Goal: Information Seeking & Learning: Learn about a topic

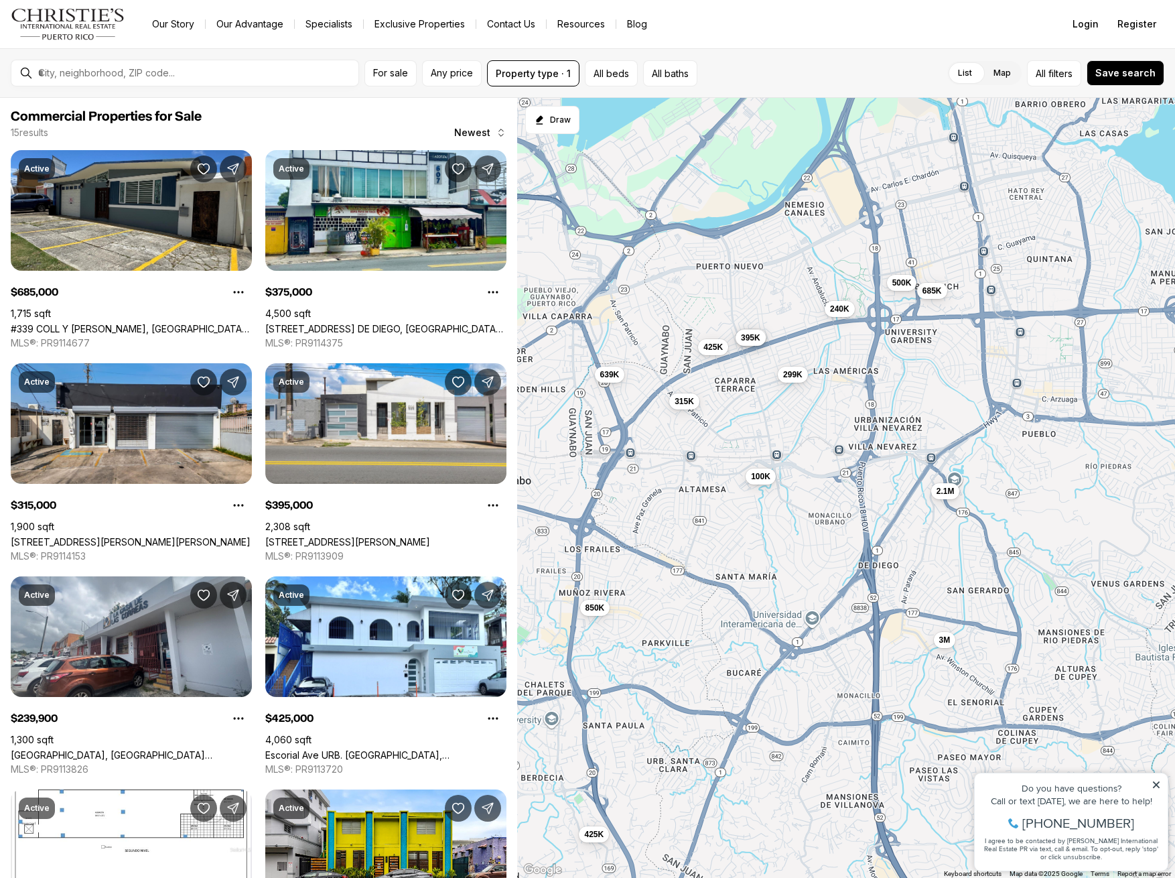
drag, startPoint x: 1030, startPoint y: 435, endPoint x: 809, endPoint y: 550, distance: 248.4
click at [809, 550] on div "850K 685K 375K 395K 315K 240K 425K 425K 3M 100K 299K 639K 500K 2.1M 11.7M" at bounding box center [846, 488] width 658 height 780
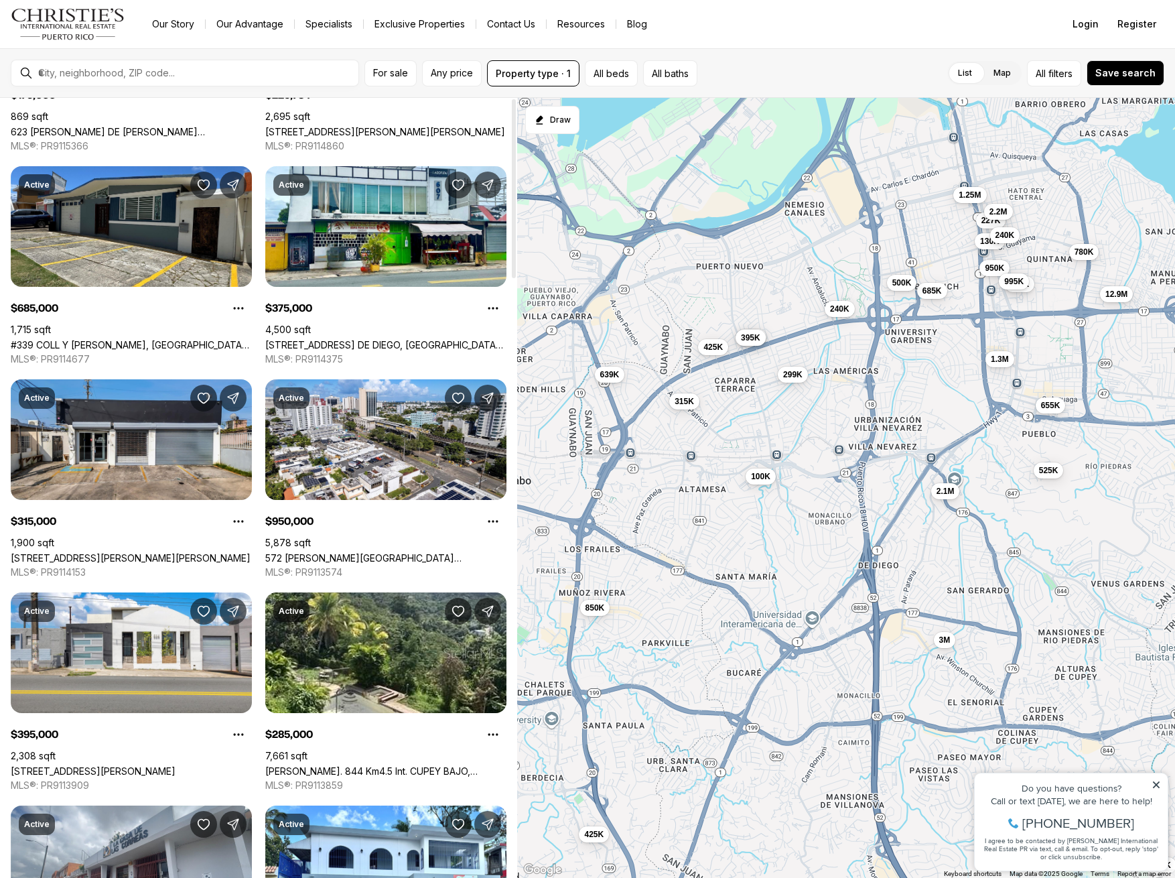
scroll to position [641, 0]
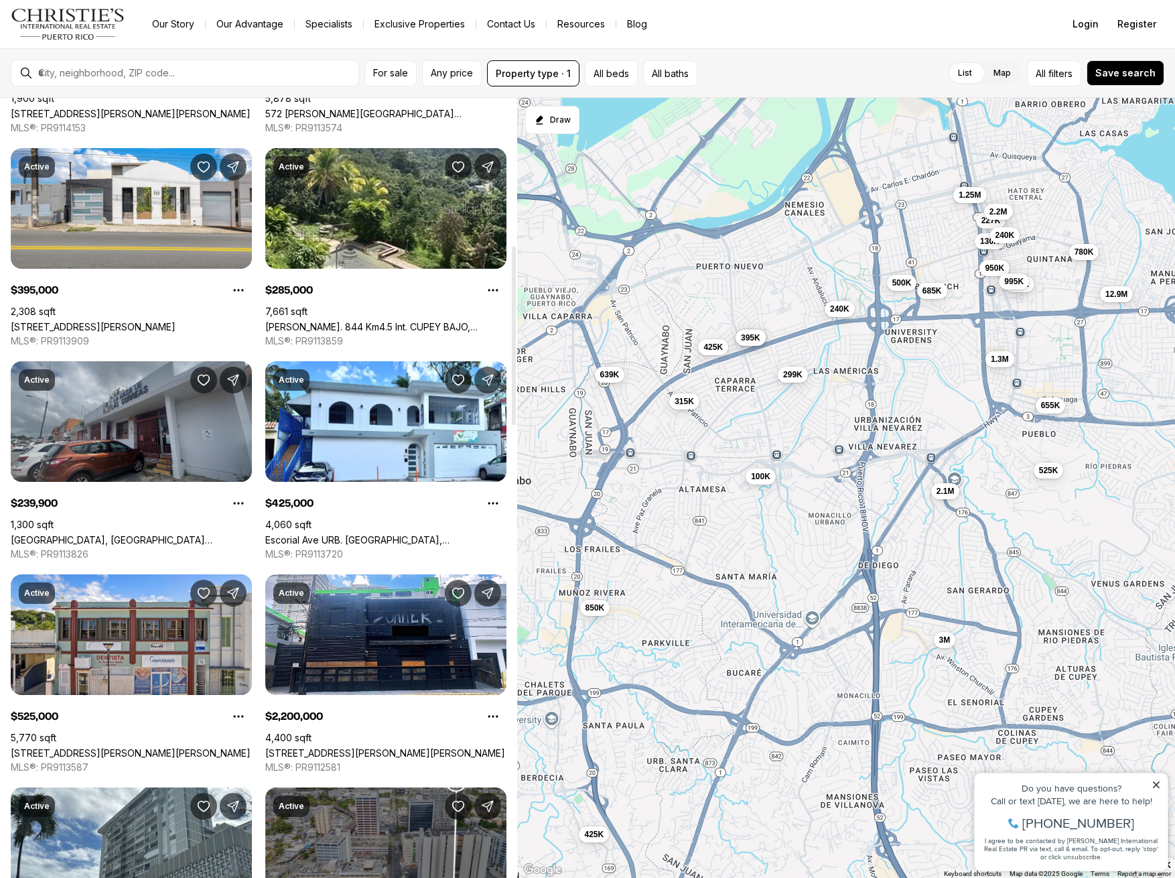
click at [115, 534] on link "632 ANDALUCIA, SAN JUAN PR, 00920" at bounding box center [131, 539] width 241 height 11
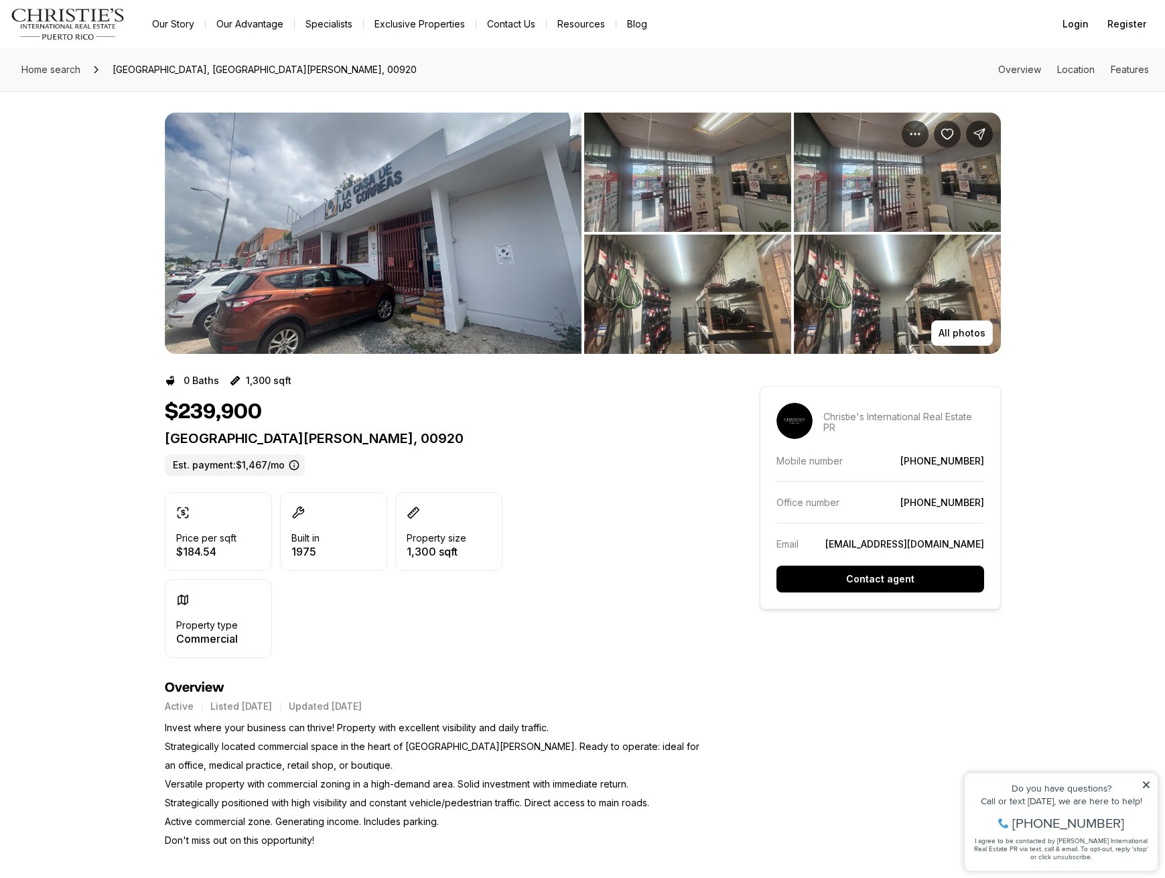
click at [337, 266] on img "View image gallery" at bounding box center [373, 233] width 417 height 241
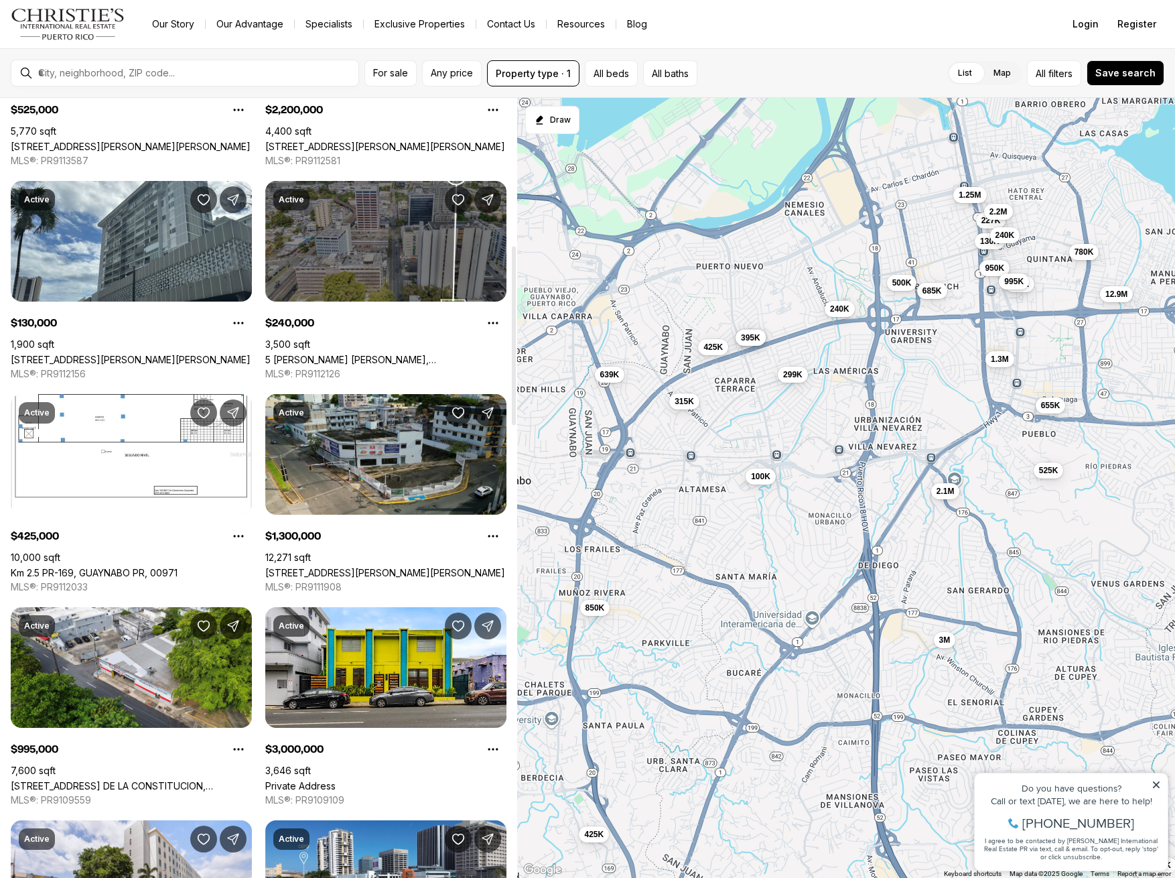
scroll to position [1287, 0]
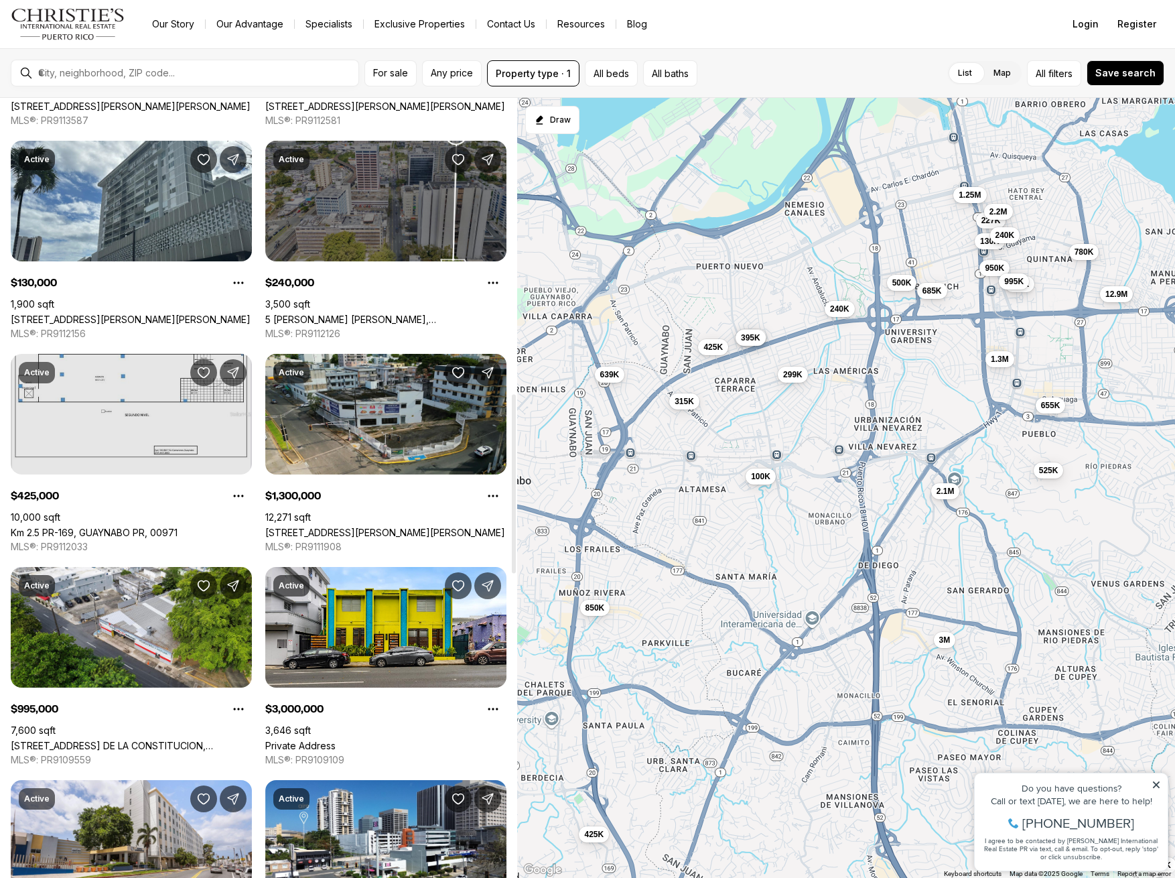
click at [118, 527] on link "Km 2.5 PR-169, GUAYNABO PR, 00971" at bounding box center [94, 532] width 167 height 11
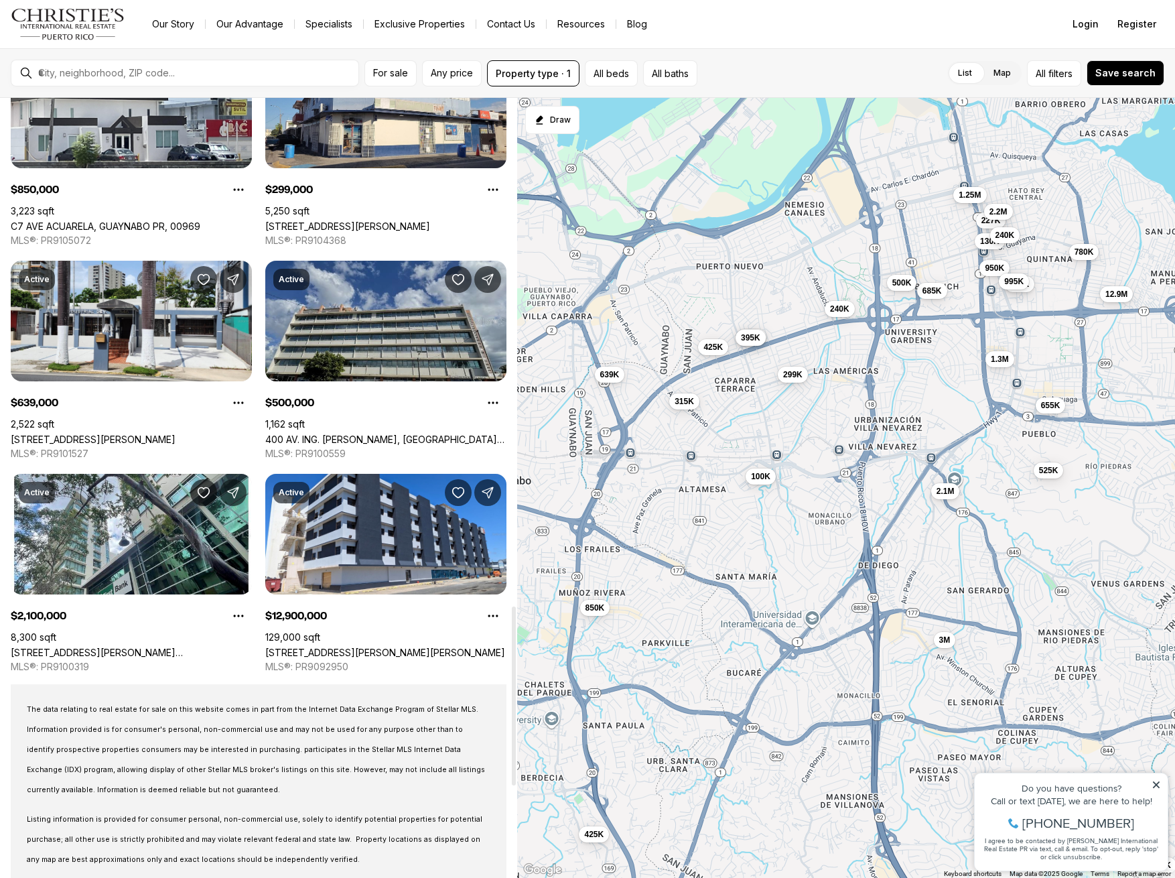
scroll to position [2550, 0]
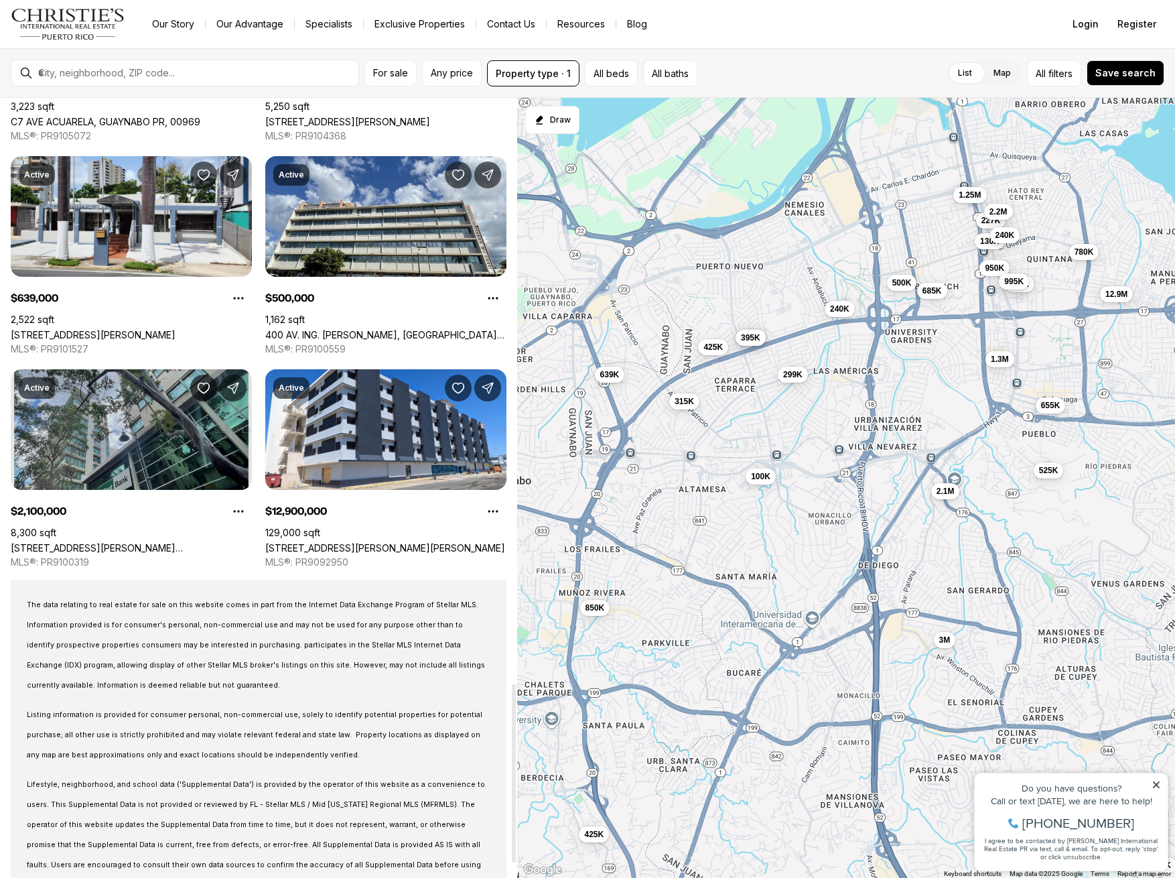
click at [145, 542] on link "[STREET_ADDRESS][PERSON_NAME] [PERSON_NAME][GEOGRAPHIC_DATA][PERSON_NAME], ESQ …" at bounding box center [131, 547] width 241 height 11
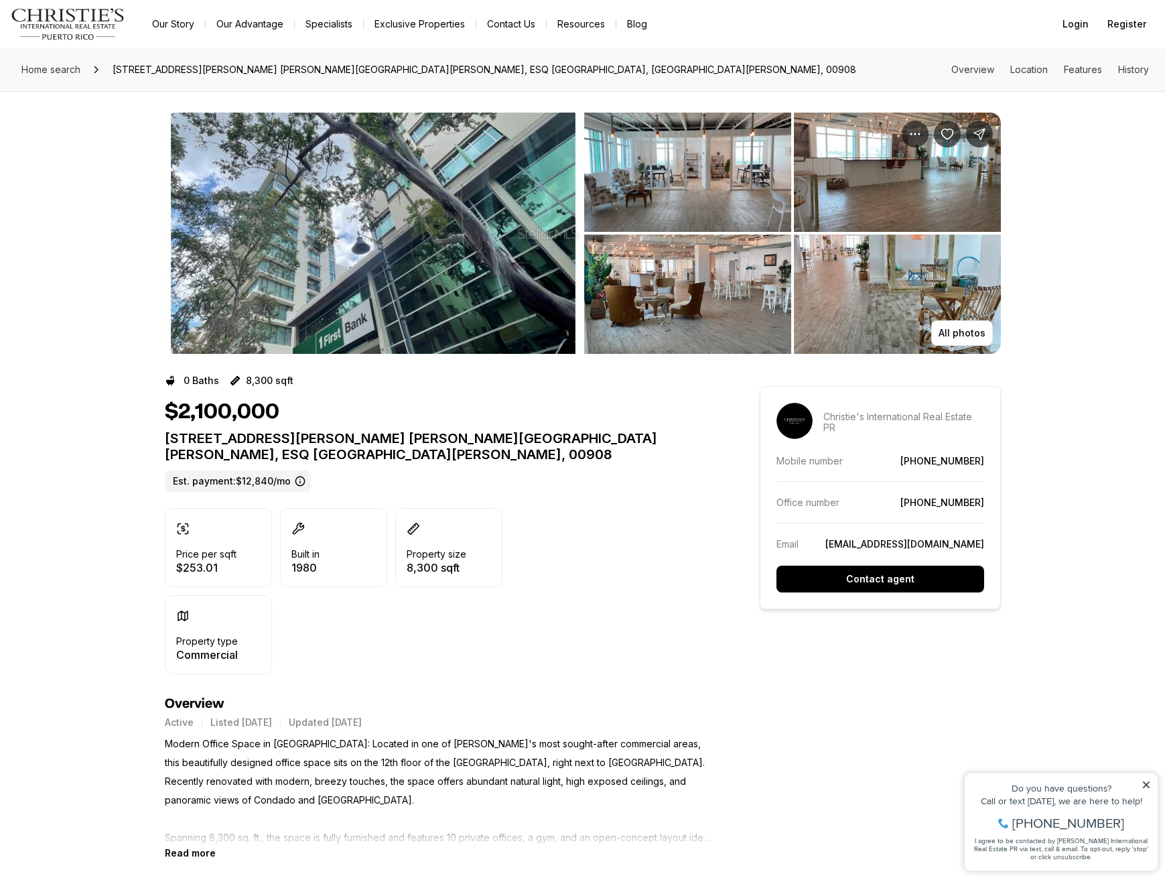
click at [417, 245] on img "View image gallery" at bounding box center [373, 233] width 417 height 241
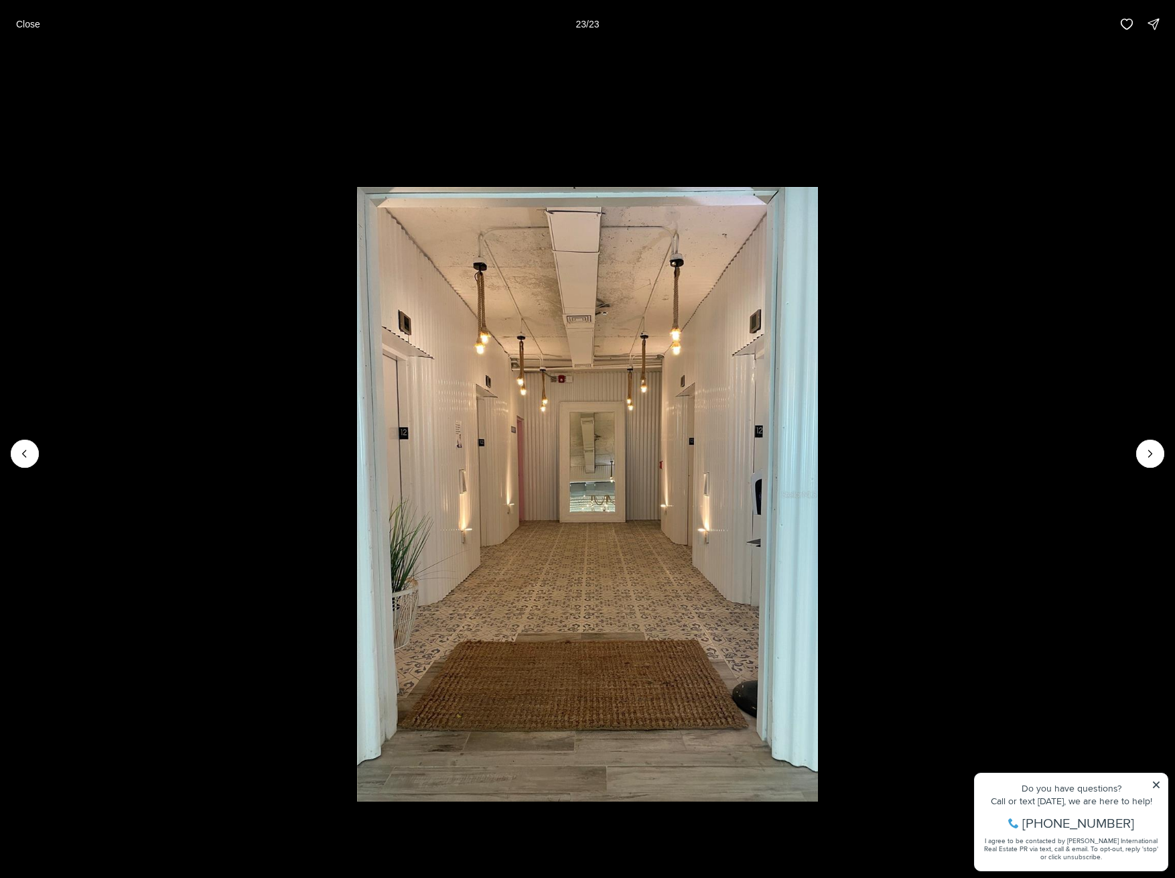
click at [1129, 447] on li "23 of 23" at bounding box center [587, 453] width 1175 height 811
click at [1137, 450] on div at bounding box center [1150, 453] width 28 height 28
click at [1147, 456] on div at bounding box center [1150, 453] width 28 height 28
click at [1150, 460] on div at bounding box center [1150, 453] width 28 height 28
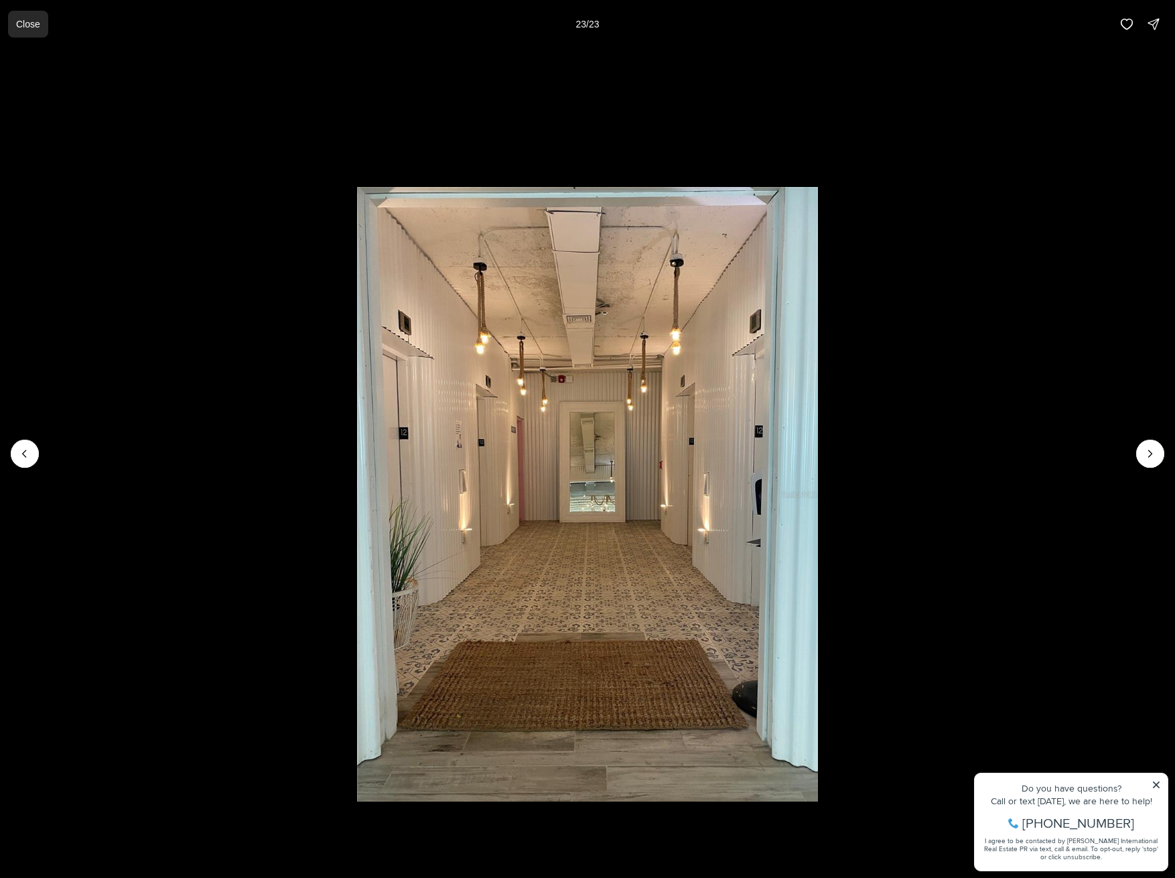
click at [29, 22] on p "Close" at bounding box center [28, 24] width 24 height 11
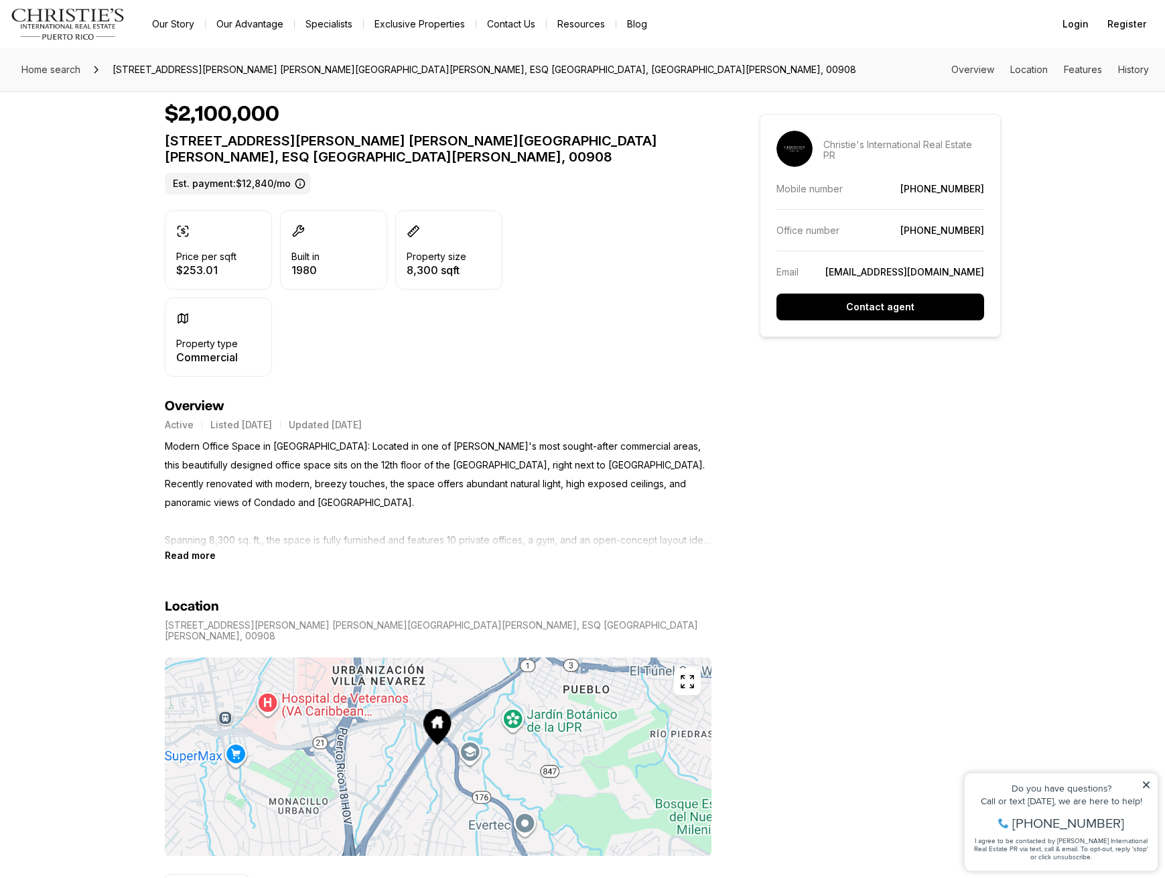
scroll to position [313, 0]
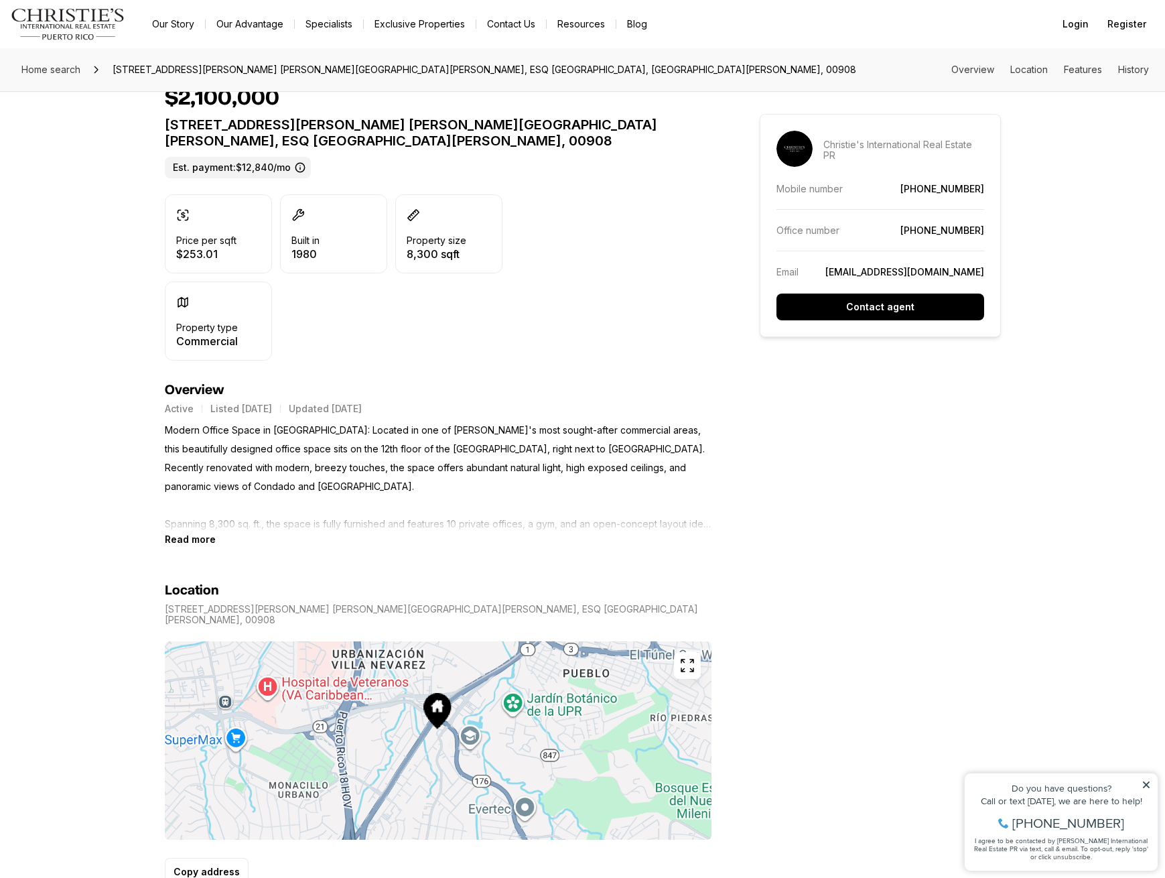
click at [197, 545] on section "Location [STREET_ADDRESS][PERSON_NAME] [PERSON_NAME][GEOGRAPHIC_DATA][PERSON_NA…" at bounding box center [438, 715] width 547 height 341
click at [189, 539] on b "Read more" at bounding box center [190, 538] width 51 height 11
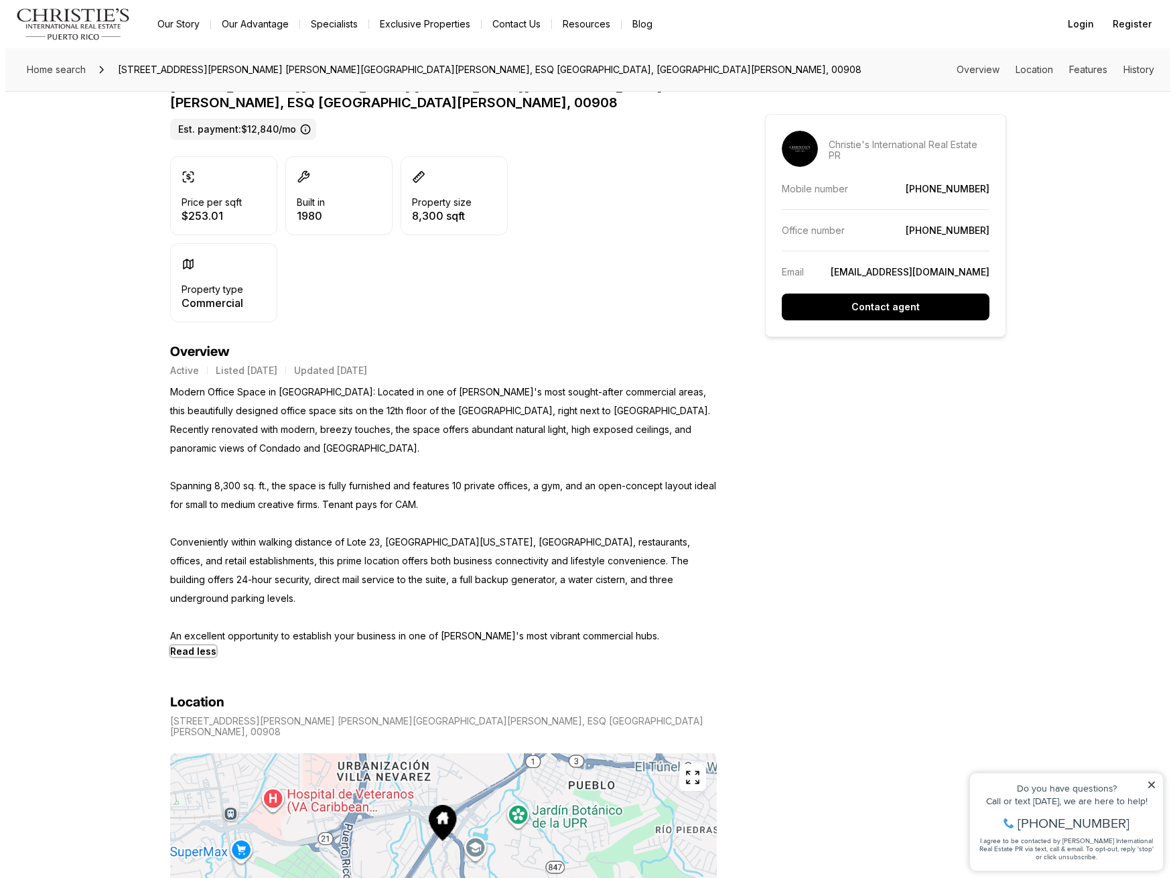
scroll to position [0, 0]
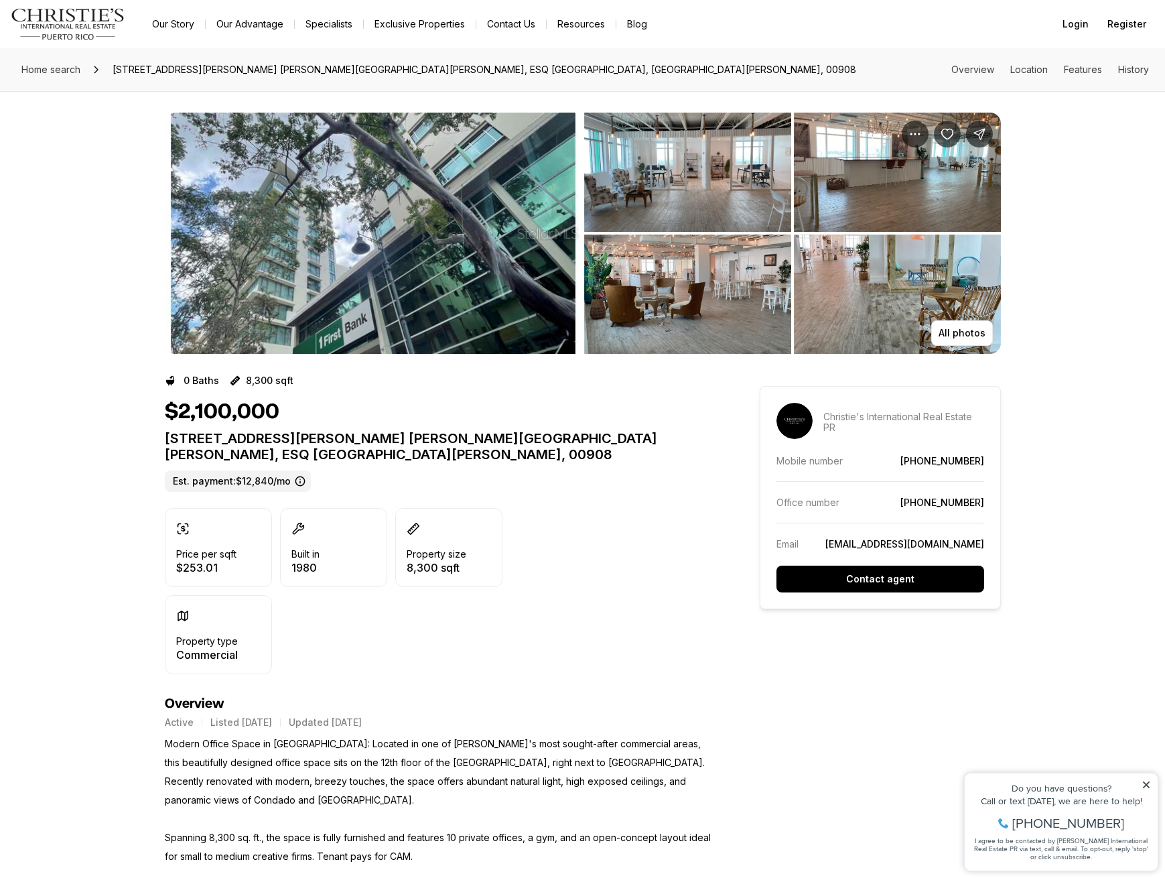
click at [409, 259] on img "View image gallery" at bounding box center [373, 233] width 417 height 241
